Goal: Information Seeking & Learning: Find specific fact

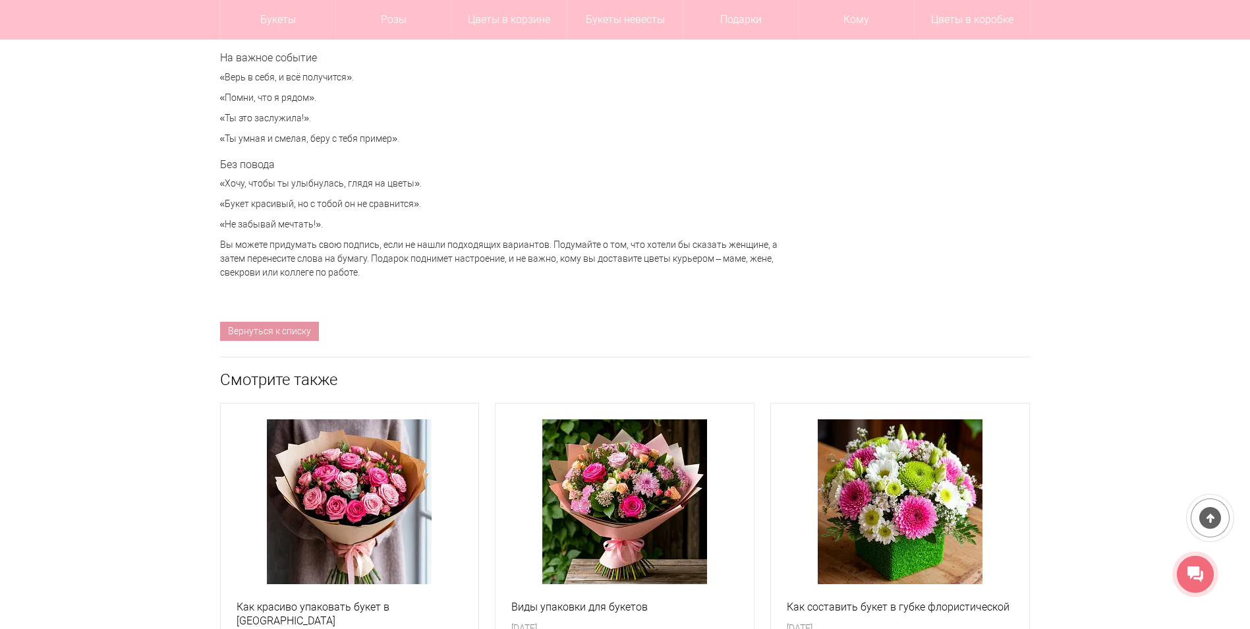
scroll to position [5800, 0]
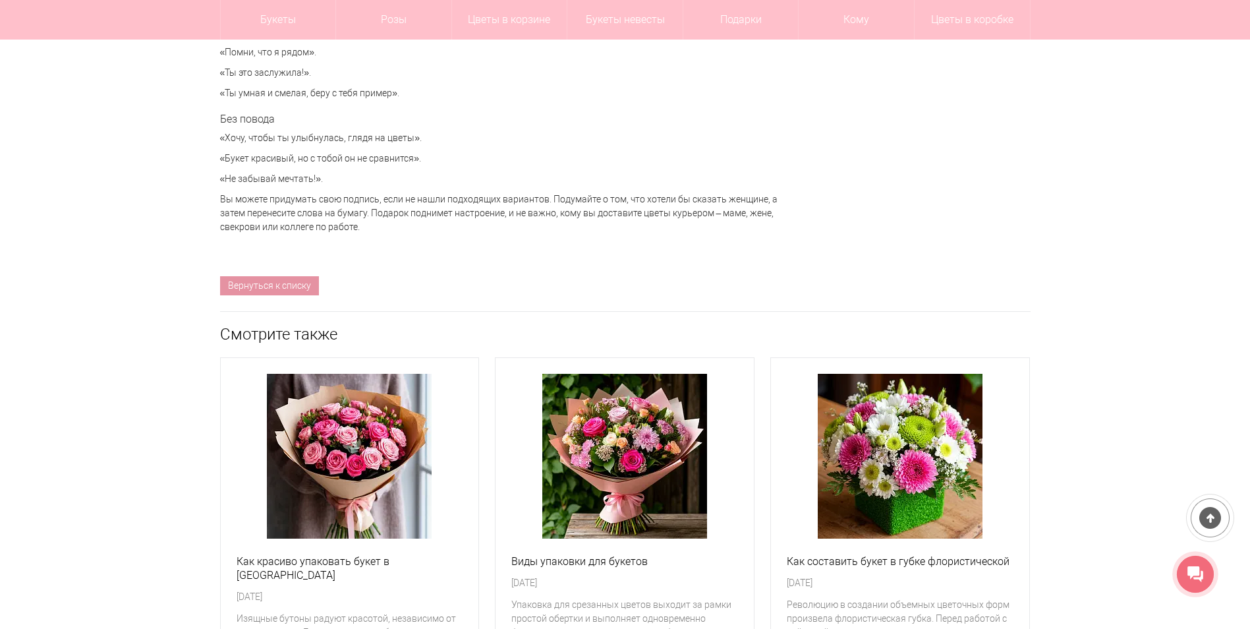
drag, startPoint x: 143, startPoint y: 333, endPoint x: 150, endPoint y: 312, distance: 22.9
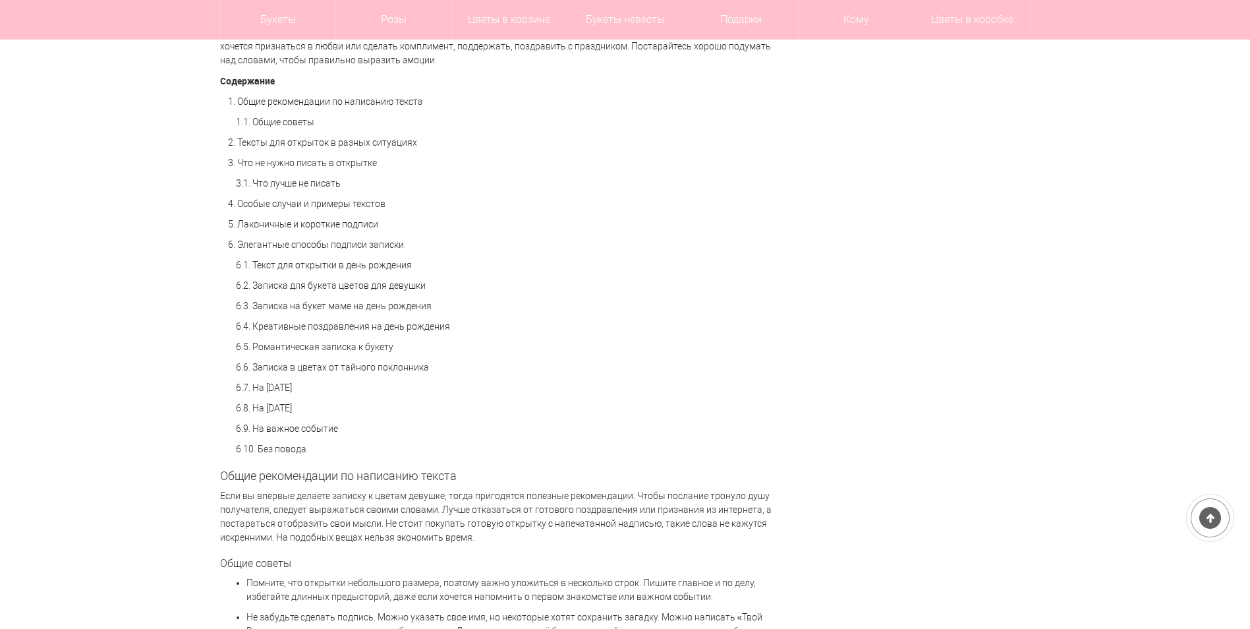
scroll to position [923, 0]
click at [272, 291] on link "6.2. Записка для букета цветов для девушки" at bounding box center [331, 287] width 190 height 11
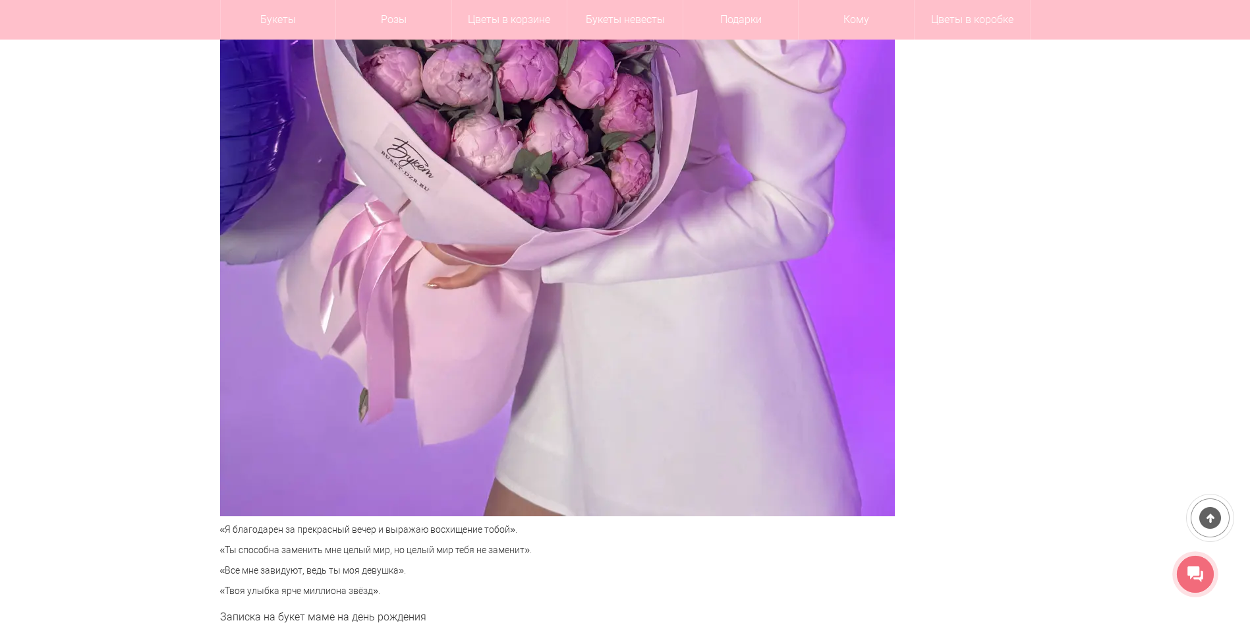
scroll to position [3854, 0]
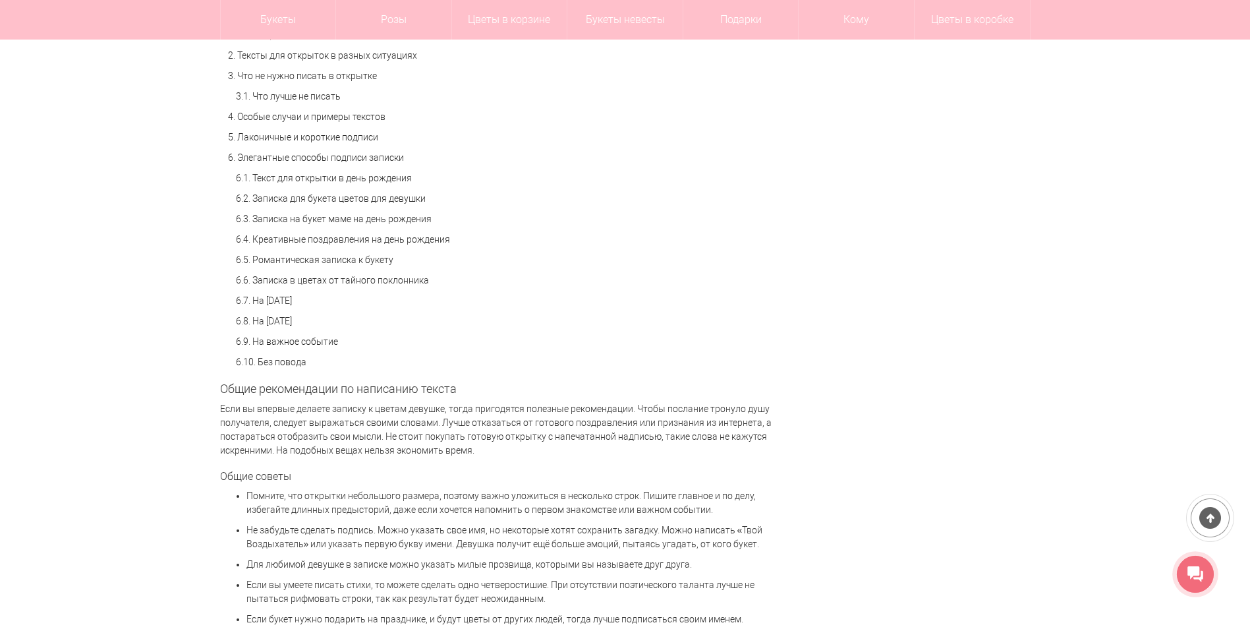
scroll to position [1186, 0]
